Goal: Transaction & Acquisition: Book appointment/travel/reservation

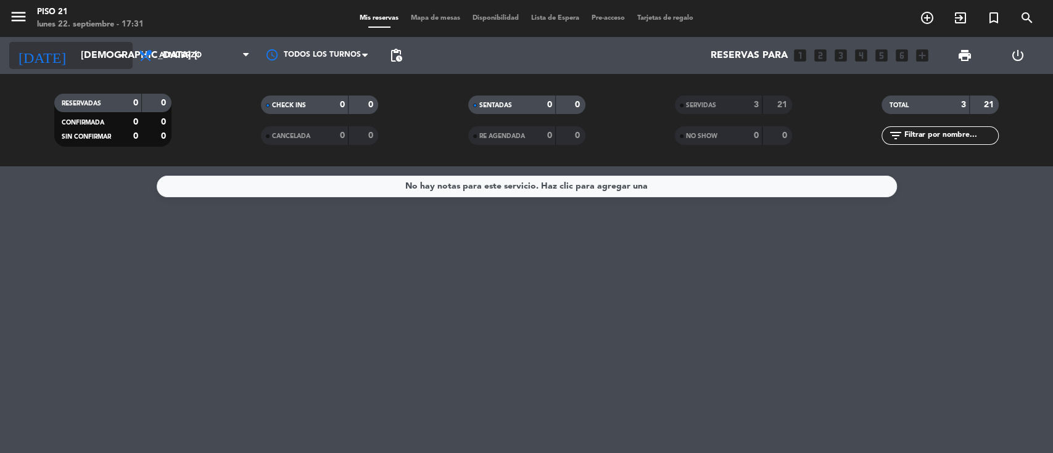
click at [102, 54] on input "[DEMOGRAPHIC_DATA] [DATE]" at bounding box center [140, 56] width 130 height 24
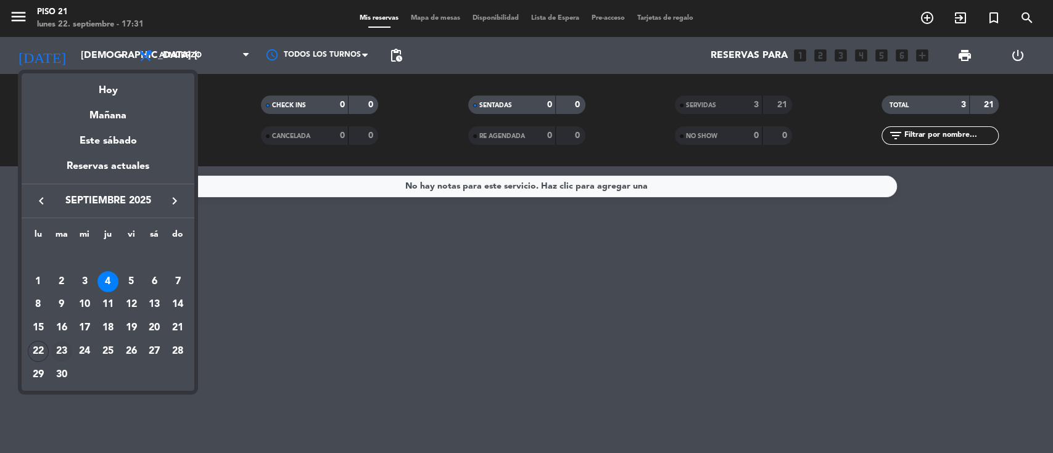
click at [57, 348] on div "23" at bounding box center [61, 351] width 21 height 21
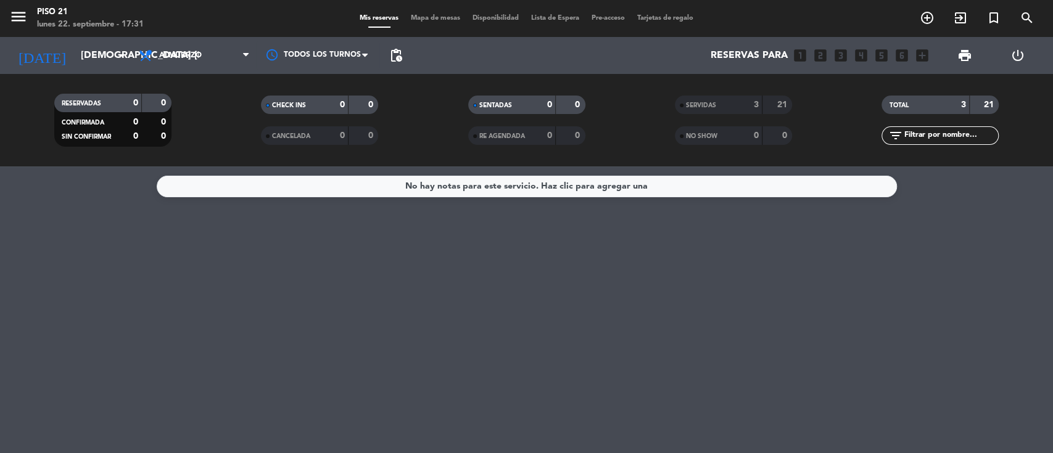
type input "[DATE] sep."
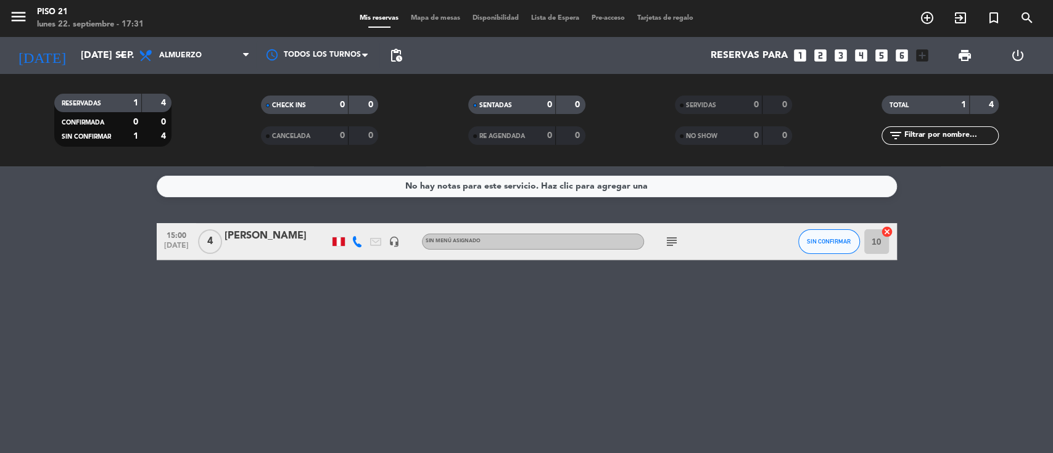
click at [819, 58] on icon "looks_two" at bounding box center [820, 55] width 16 height 16
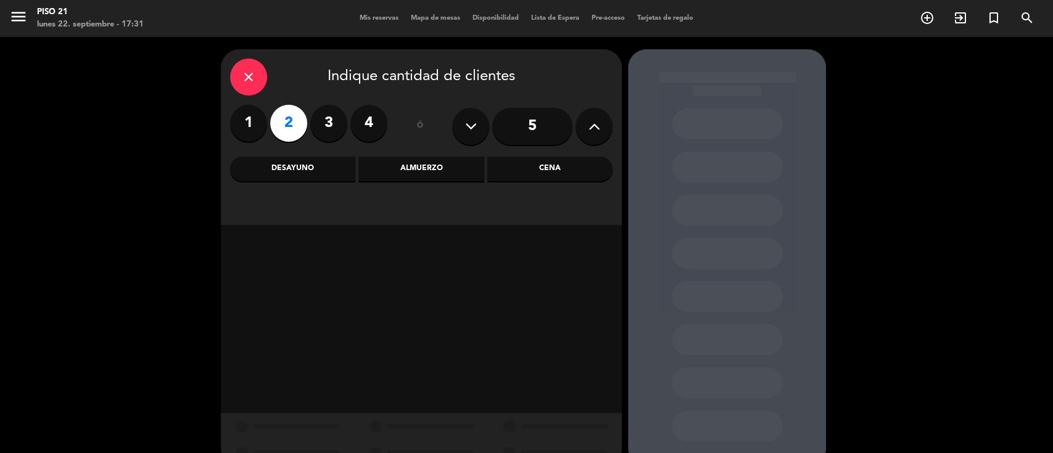
click at [466, 174] on div "Almuerzo" at bounding box center [420, 169] width 125 height 25
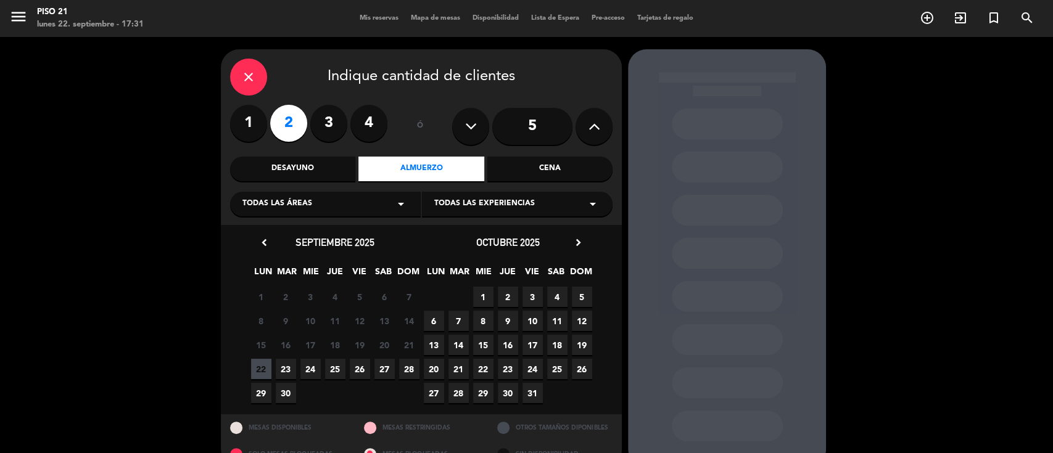
click at [287, 368] on span "23" at bounding box center [286, 369] width 20 height 20
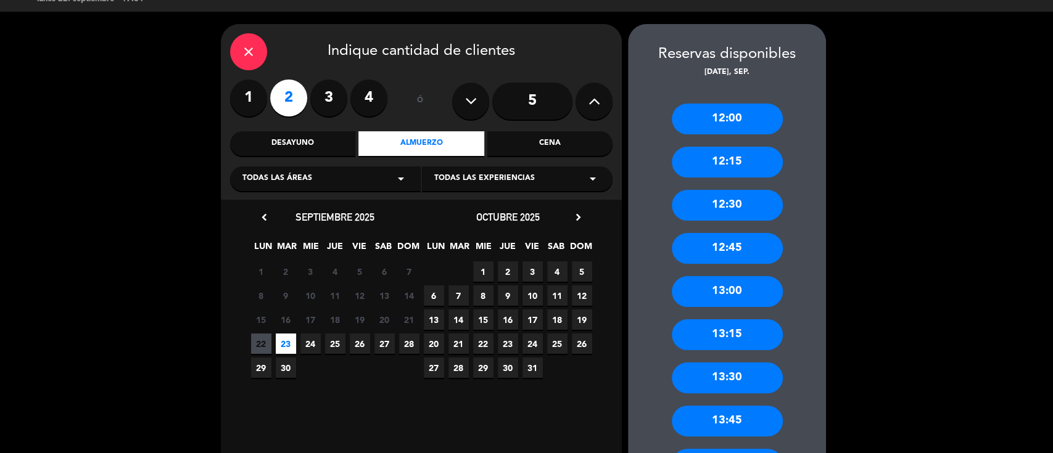
click at [717, 212] on div "12:30" at bounding box center [727, 205] width 111 height 31
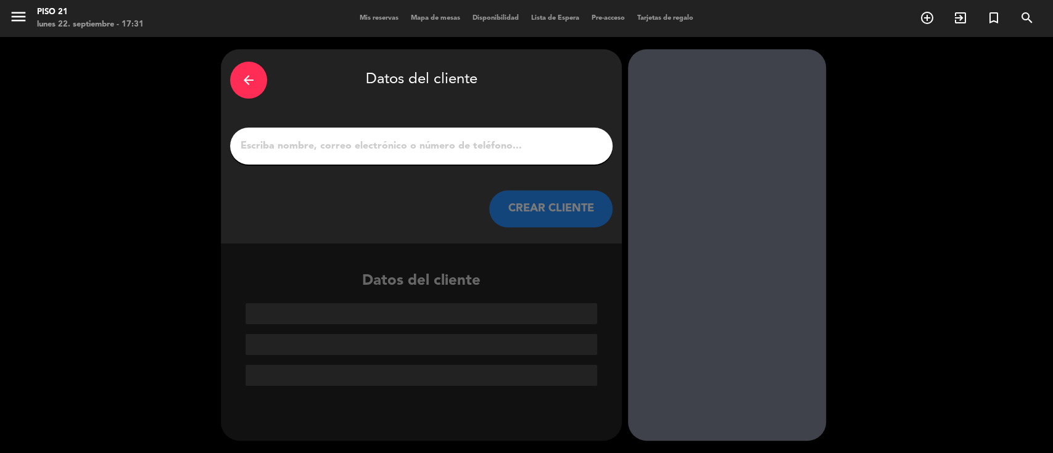
scroll to position [0, 0]
click at [462, 149] on input "1" at bounding box center [421, 146] width 364 height 17
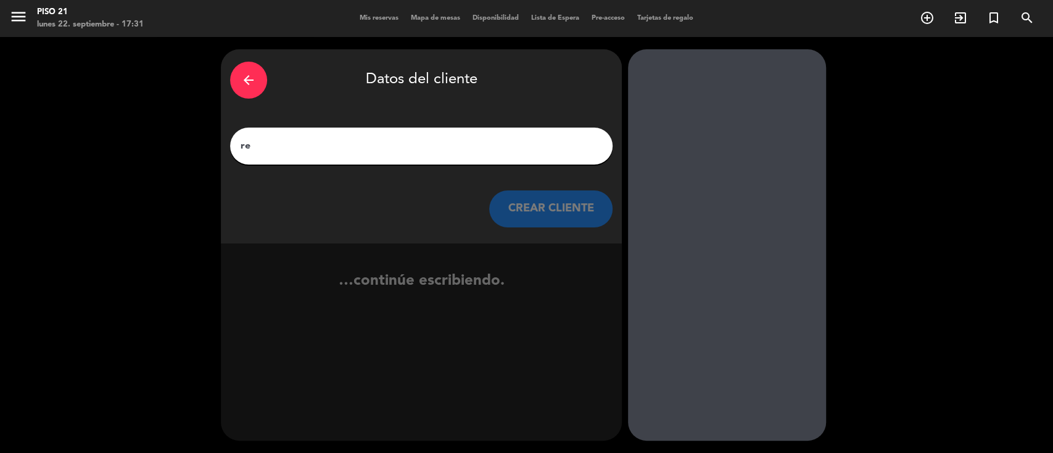
type input "r"
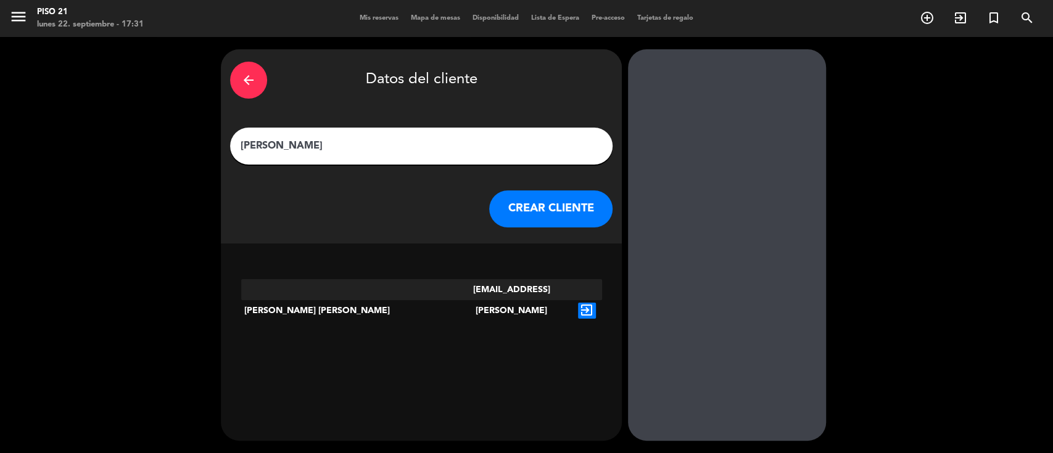
type input "[PERSON_NAME]"
click at [587, 303] on icon "exit_to_app" at bounding box center [587, 311] width 18 height 16
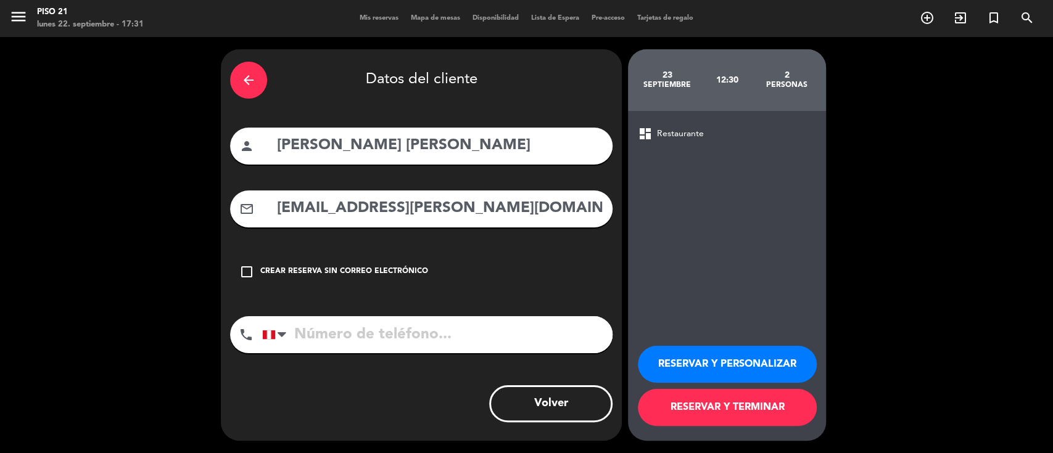
click at [343, 332] on input "tel" at bounding box center [437, 334] width 350 height 37
click at [687, 353] on button "RESERVAR Y PERSONALIZAR" at bounding box center [727, 364] width 179 height 37
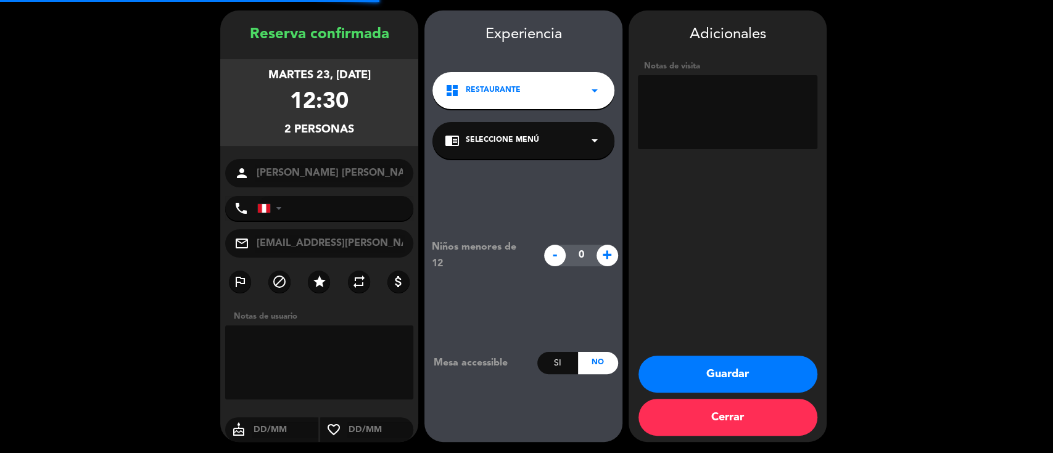
scroll to position [39, 0]
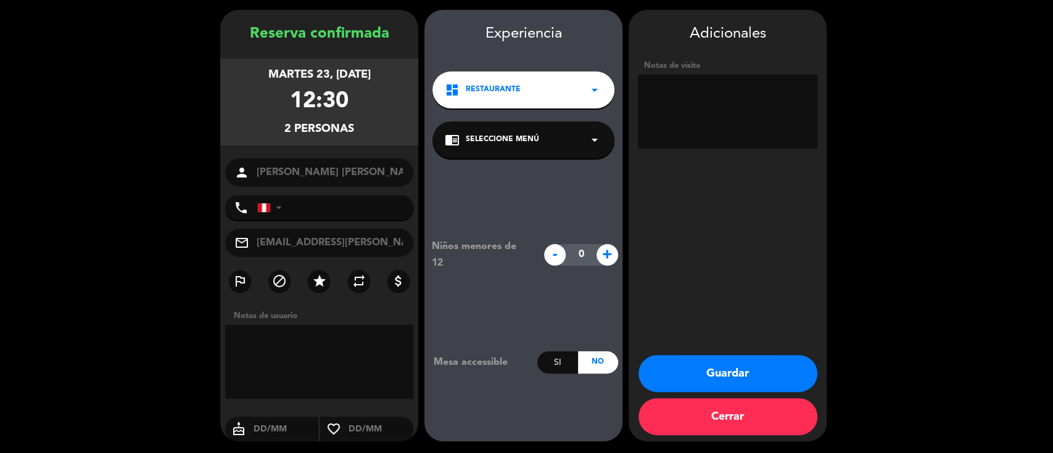
click at [711, 117] on textarea at bounding box center [728, 112] width 180 height 74
paste textarea "LABORATORIOS ROSTER"
click at [719, 111] on textarea at bounding box center [728, 112] width 180 height 74
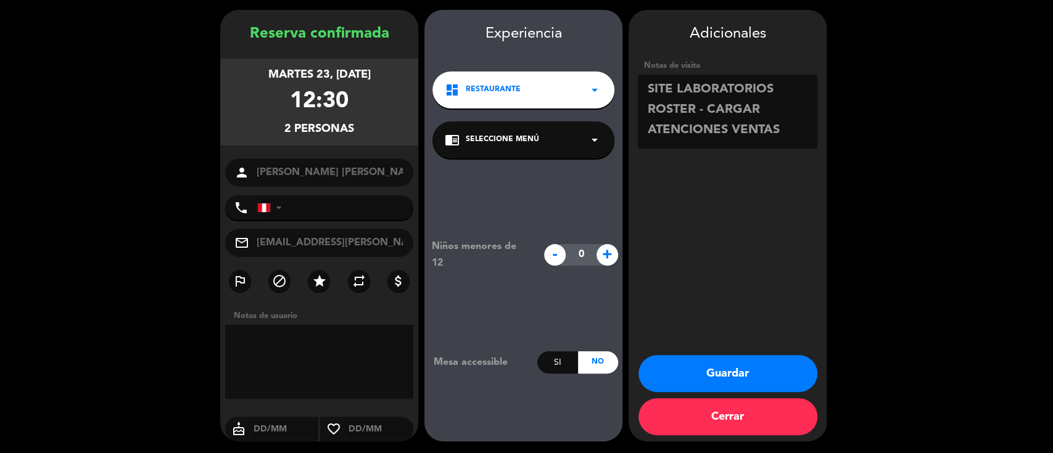
type textarea "SITE LABORATORIOS ROSTER - CARGAR ATENCIONES VENTAS"
click at [703, 378] on button "Guardar" at bounding box center [727, 373] width 179 height 37
